Goal: Navigation & Orientation: Find specific page/section

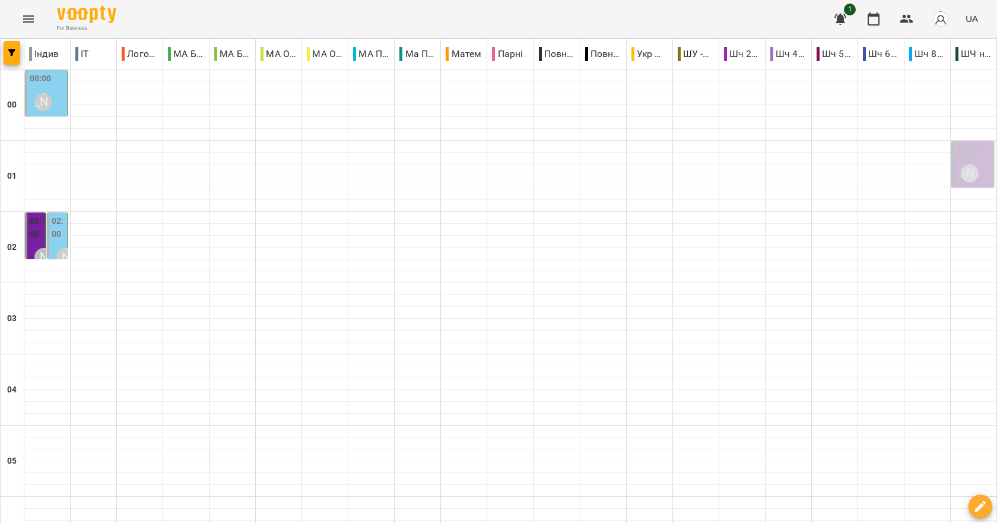
scroll to position [1335, 0]
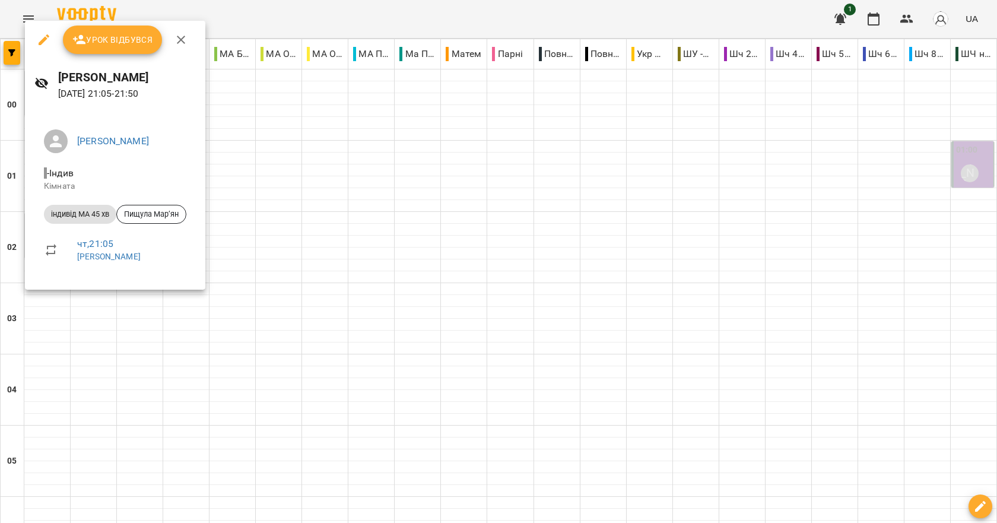
click at [408, 274] on div at bounding box center [498, 261] width 997 height 523
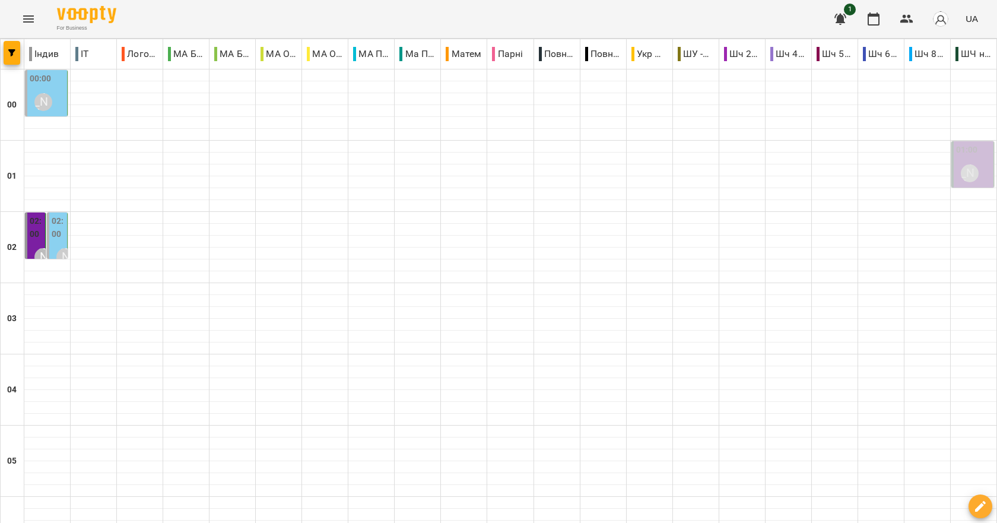
scroll to position [682, 0]
click at [30, 21] on icon "Menu" at bounding box center [28, 18] width 11 height 7
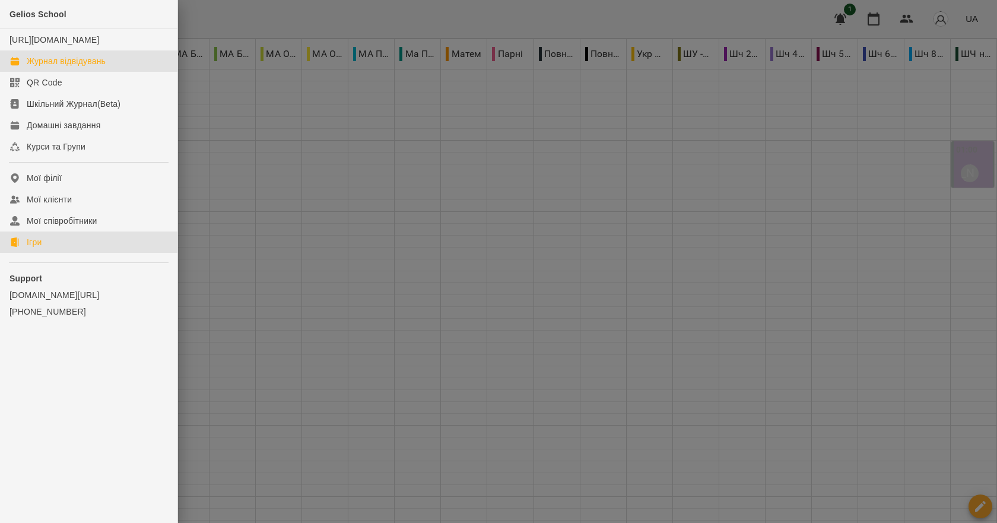
click at [50, 250] on link "Ігри" at bounding box center [88, 241] width 177 height 21
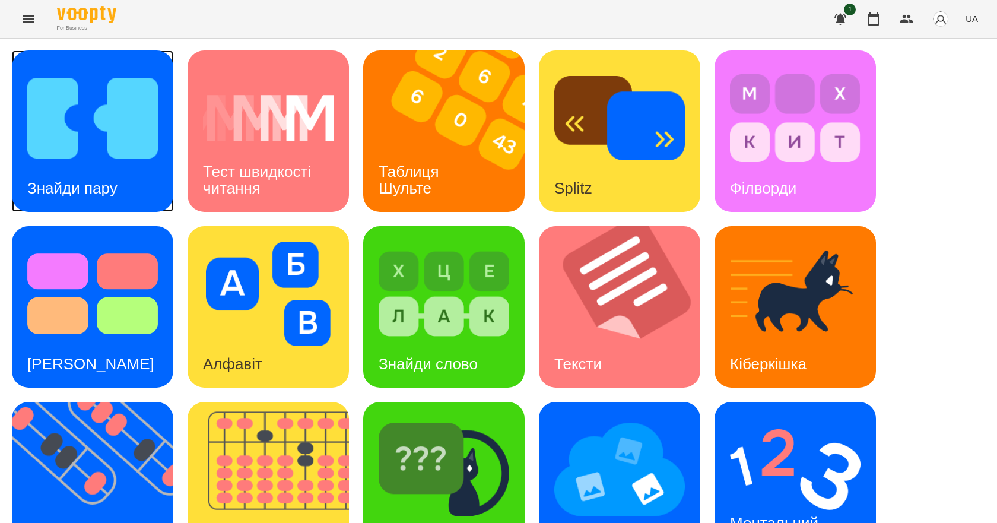
click at [132, 183] on div "Знайди пару" at bounding box center [72, 188] width 121 height 47
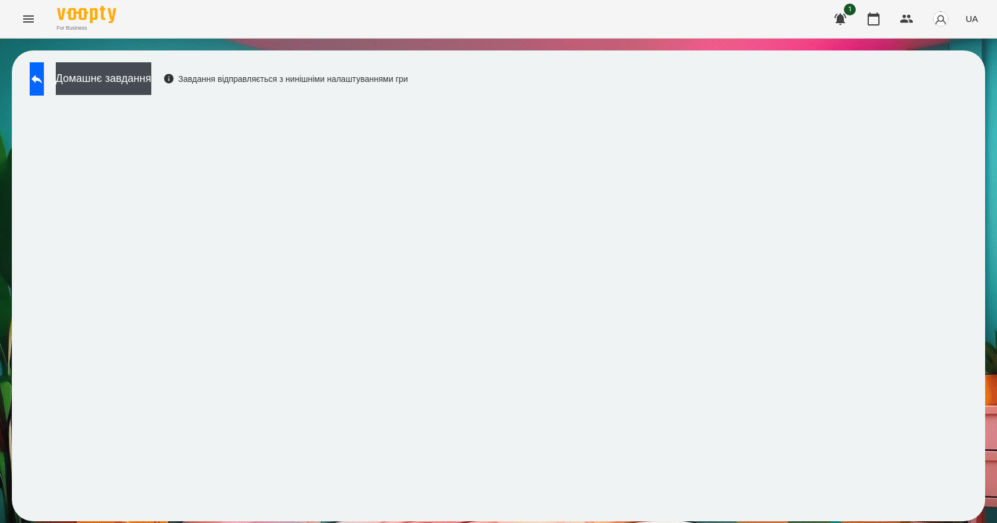
drag, startPoint x: 154, startPoint y: 158, endPoint x: 208, endPoint y: 70, distance: 103.6
click at [208, 70] on div "Домашнє завдання Завдання відправляється з нинішніми налаштуваннями гри" at bounding box center [216, 81] width 384 height 39
